Goal: Transaction & Acquisition: Book appointment/travel/reservation

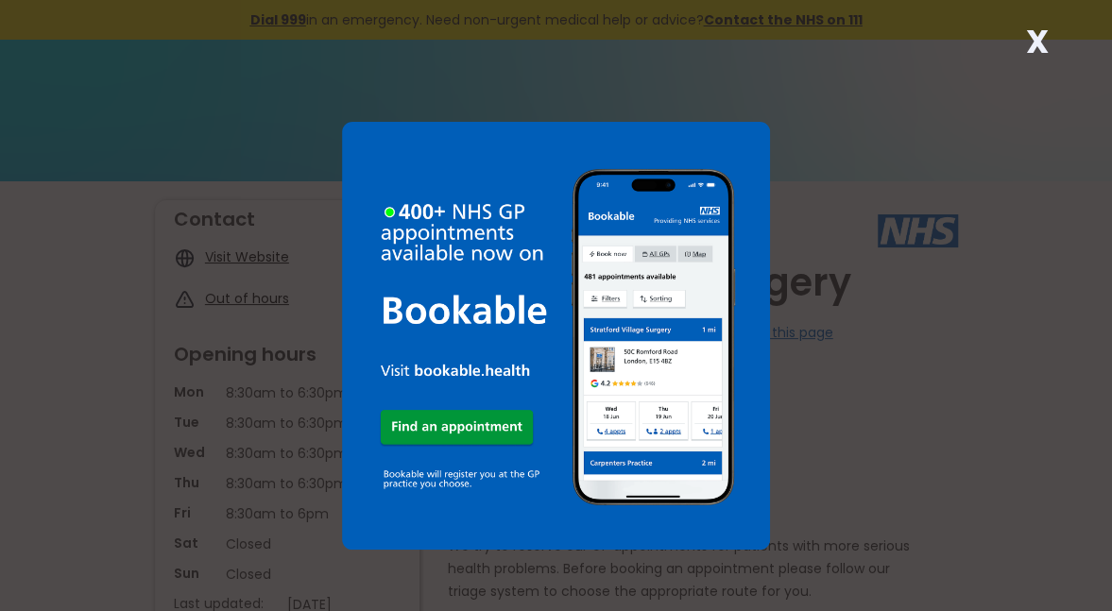
click at [1042, 70] on div "X" at bounding box center [556, 305] width 1112 height 611
click at [1060, 55] on div "X" at bounding box center [556, 305] width 1112 height 611
click at [1063, 53] on div "X" at bounding box center [556, 305] width 1112 height 611
click at [1051, 64] on div "X" at bounding box center [1038, 49] width 38 height 38
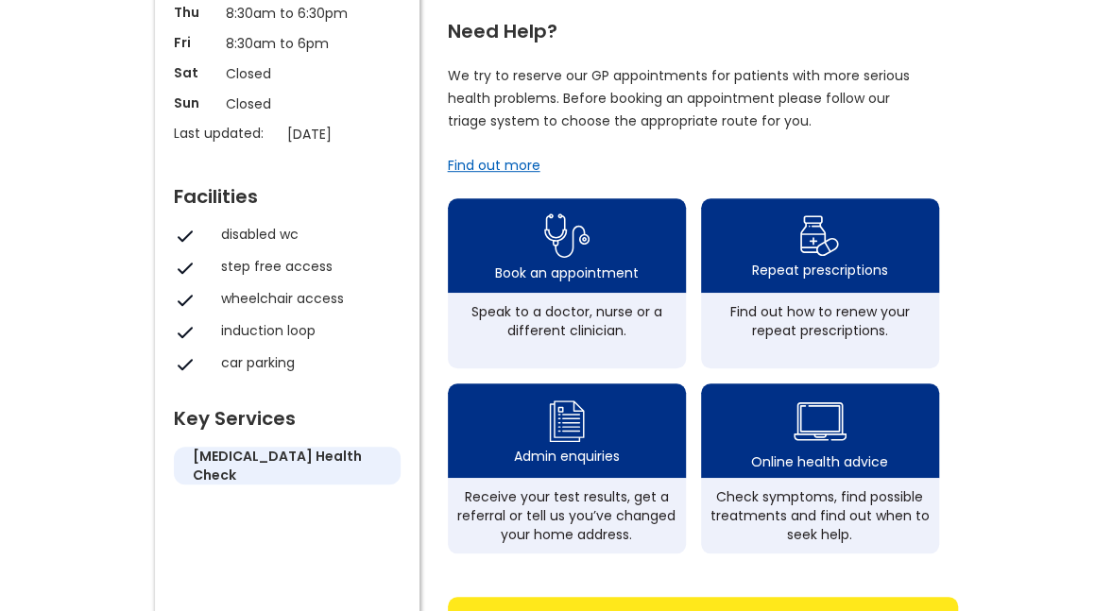
scroll to position [473, 0]
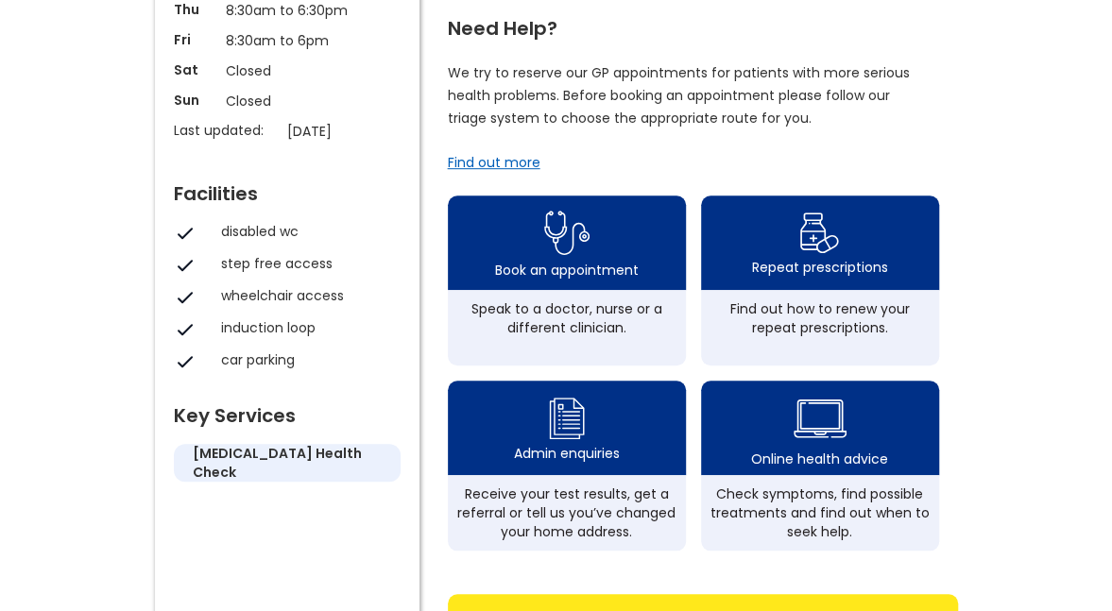
click at [582, 276] on div "Book an appointment" at bounding box center [567, 270] width 144 height 19
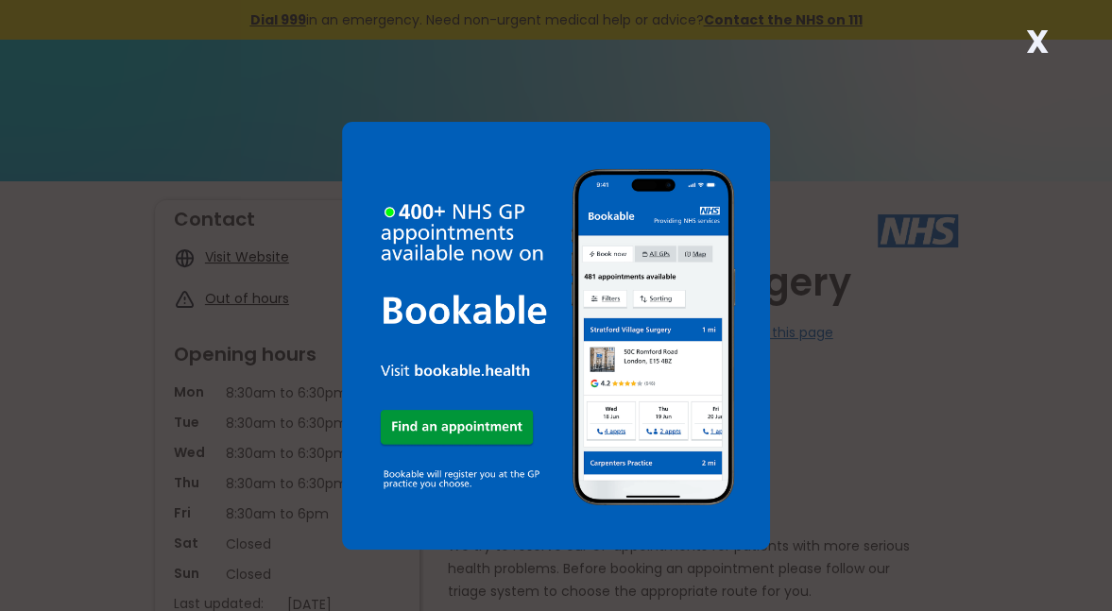
click at [1069, 72] on div "X" at bounding box center [556, 305] width 1112 height 611
click at [1043, 42] on strong "X" at bounding box center [1037, 41] width 23 height 45
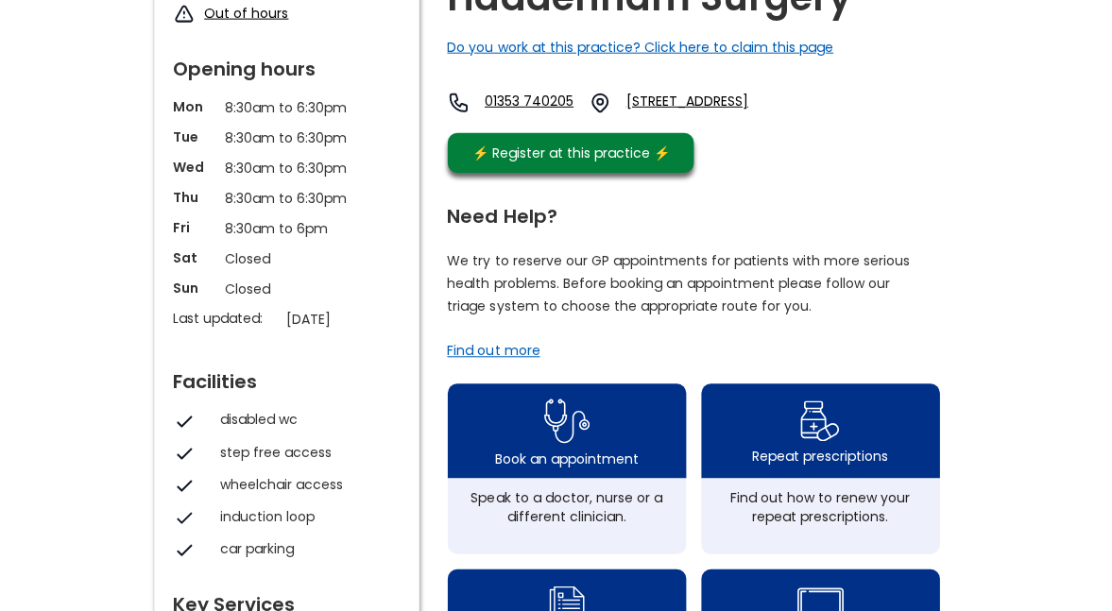
scroll to position [284, 0]
